Goal: Use online tool/utility: Utilize a website feature to perform a specific function

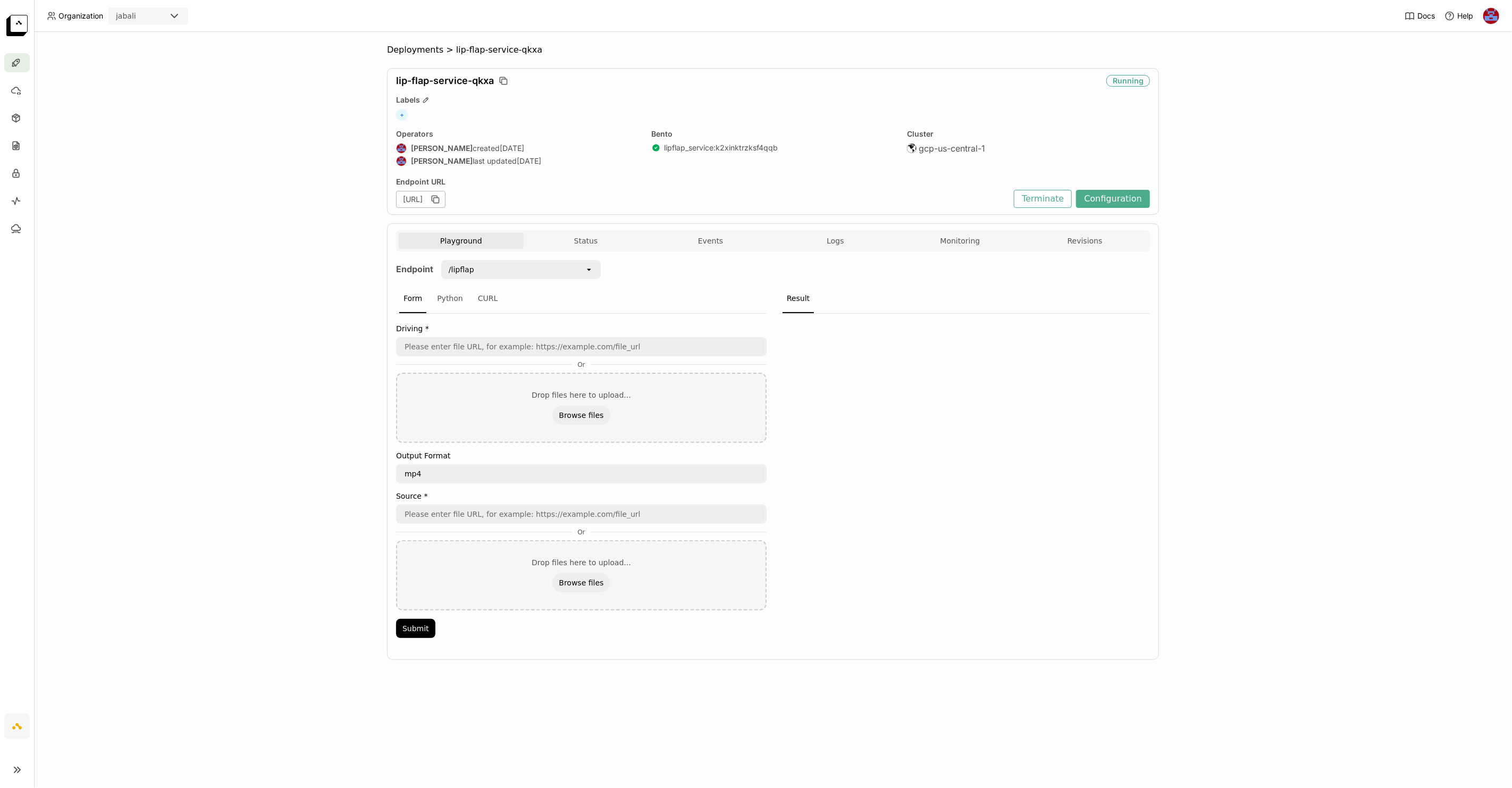
click at [461, 272] on div "/lipflap" at bounding box center [462, 269] width 26 height 11
drag, startPoint x: 516, startPoint y: 313, endPoint x: 505, endPoint y: 356, distance: 44.4
click at [505, 356] on ul "/lipflap /lipflap_batch_zip /lipflap_preset /lipflap_preset_batch_zip" at bounding box center [521, 321] width 159 height 85
click at [509, 346] on div "/lipflap_preset_batch_zip" at bounding box center [521, 350] width 143 height 11
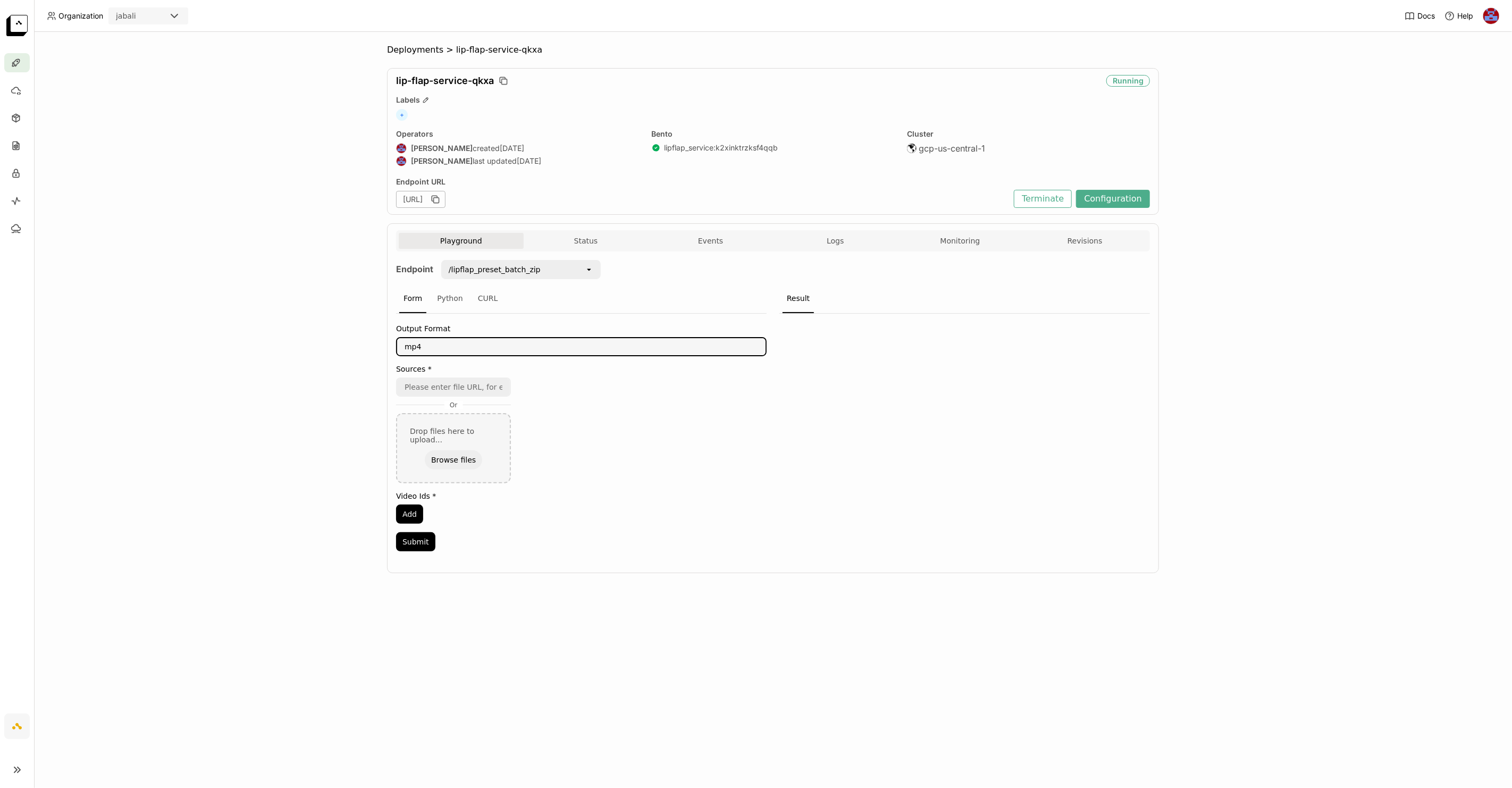
click at [470, 342] on textarea "mp4" at bounding box center [582, 346] width 368 height 17
click at [420, 505] on button "Add" at bounding box center [409, 514] width 27 height 19
click at [418, 543] on button "Add" at bounding box center [409, 542] width 27 height 19
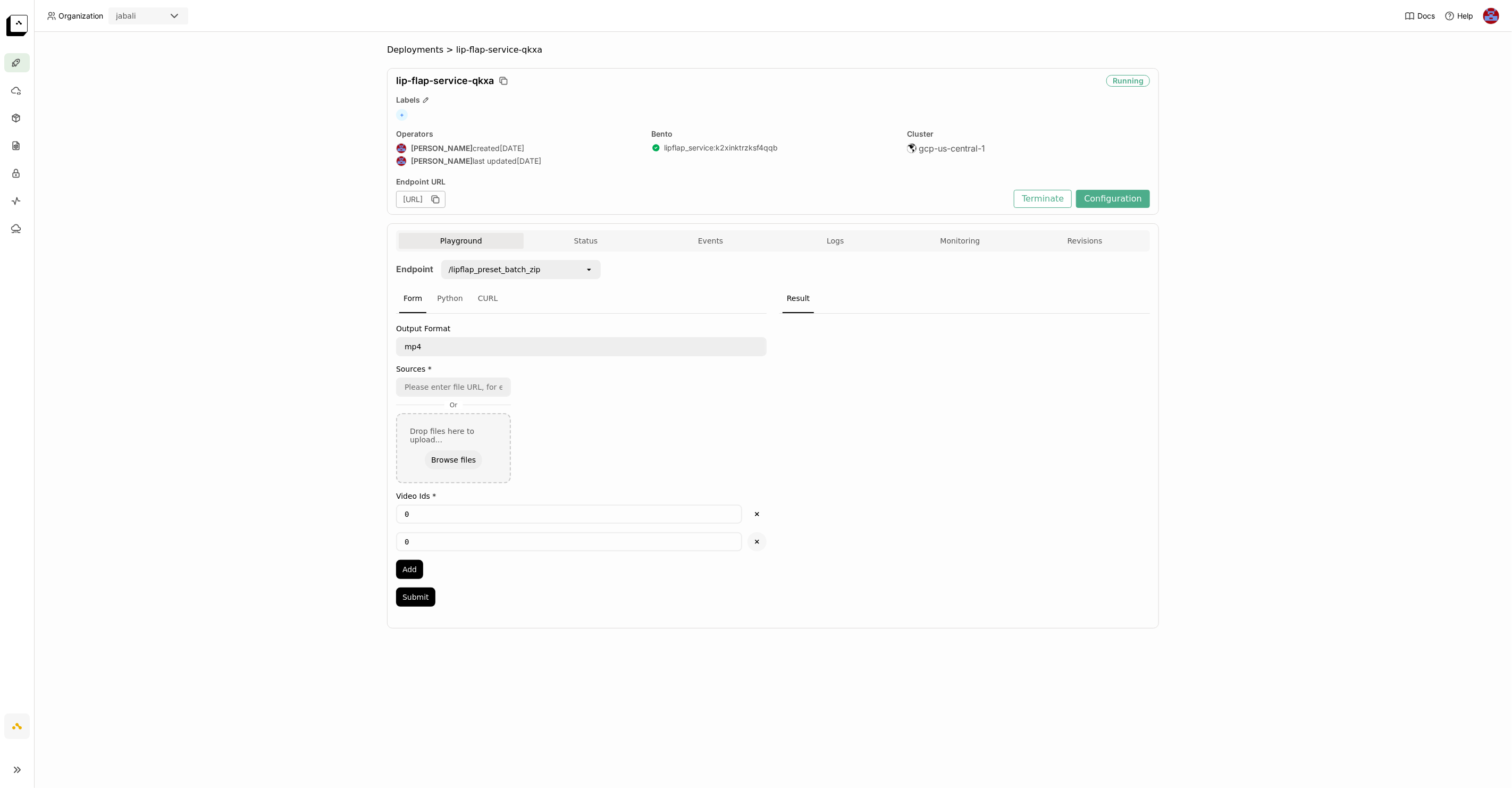
click at [758, 537] on icon "Delete" at bounding box center [756, 542] width 9 height 9
click at [841, 419] on div at bounding box center [964, 449] width 371 height 272
click at [452, 451] on button "Browse files" at bounding box center [453, 460] width 58 height 19
click at [582, 461] on button "Browse files" at bounding box center [581, 460] width 58 height 19
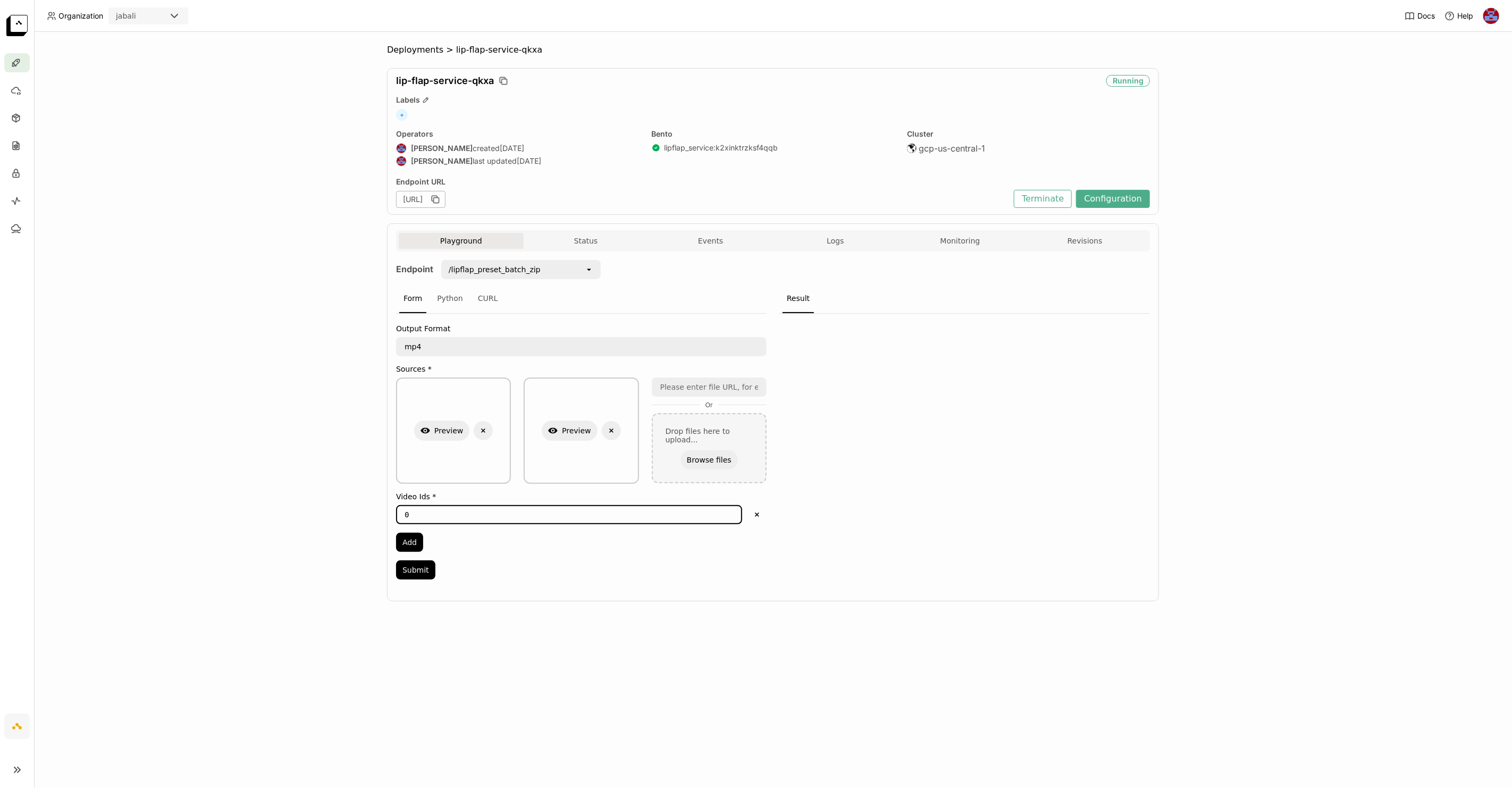
drag, startPoint x: 468, startPoint y: 508, endPoint x: 312, endPoint y: 504, distance: 156.1
click at [312, 504] on div "Deployments > lip-flap-service-qkxa lip-flap-service-qkxa Running Labels + Oper…" at bounding box center [773, 410] width 1478 height 756
type input "1"
click at [406, 535] on button "Add" at bounding box center [409, 542] width 27 height 19
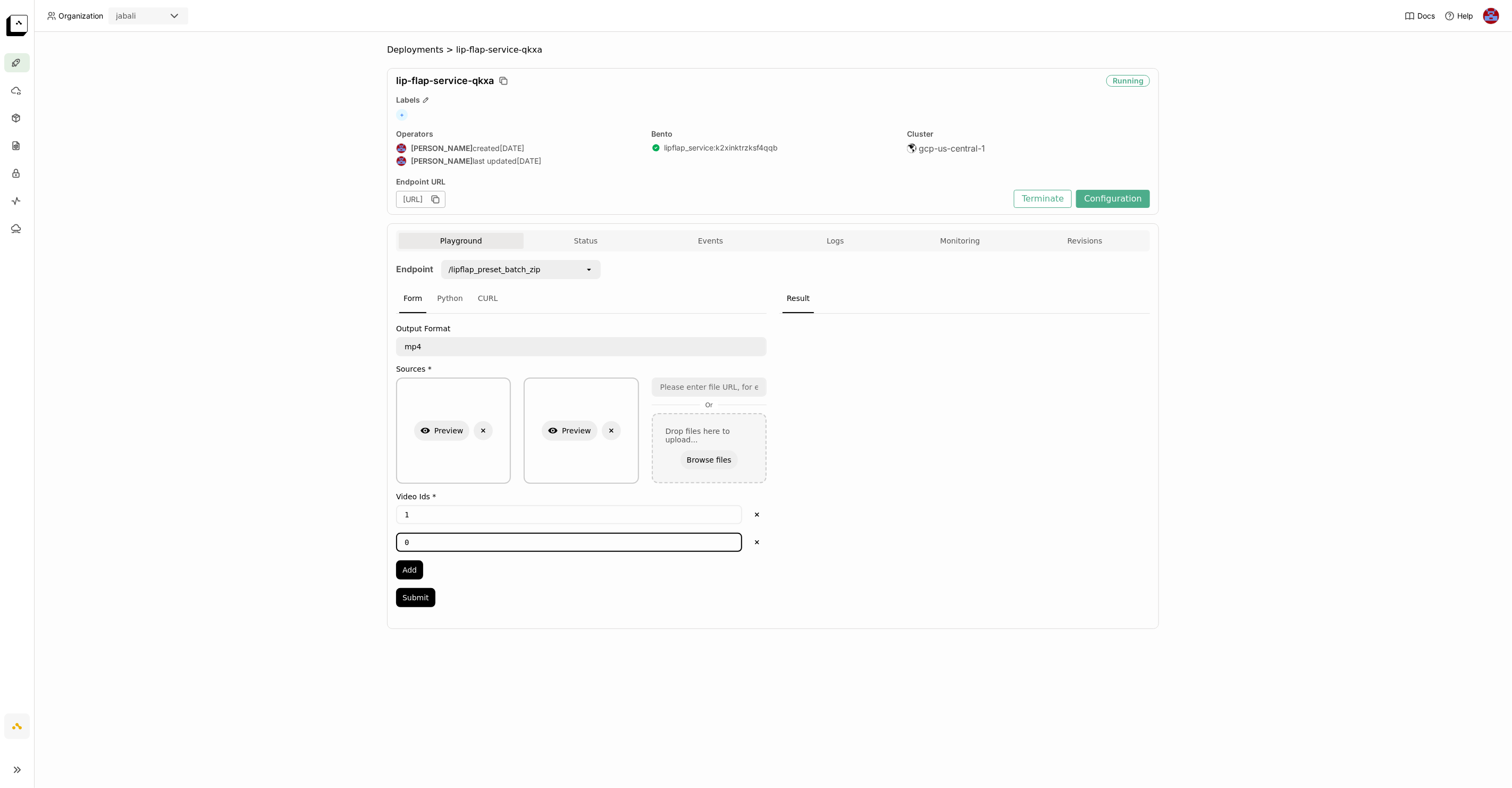
drag, startPoint x: 427, startPoint y: 539, endPoint x: 361, endPoint y: 536, distance: 66.1
click at [361, 536] on div "Deployments > lip-flap-service-qkxa lip-flap-service-qkxa Running Labels + Oper…" at bounding box center [773, 410] width 1478 height 756
type input "5"
